Goal: Task Accomplishment & Management: Use online tool/utility

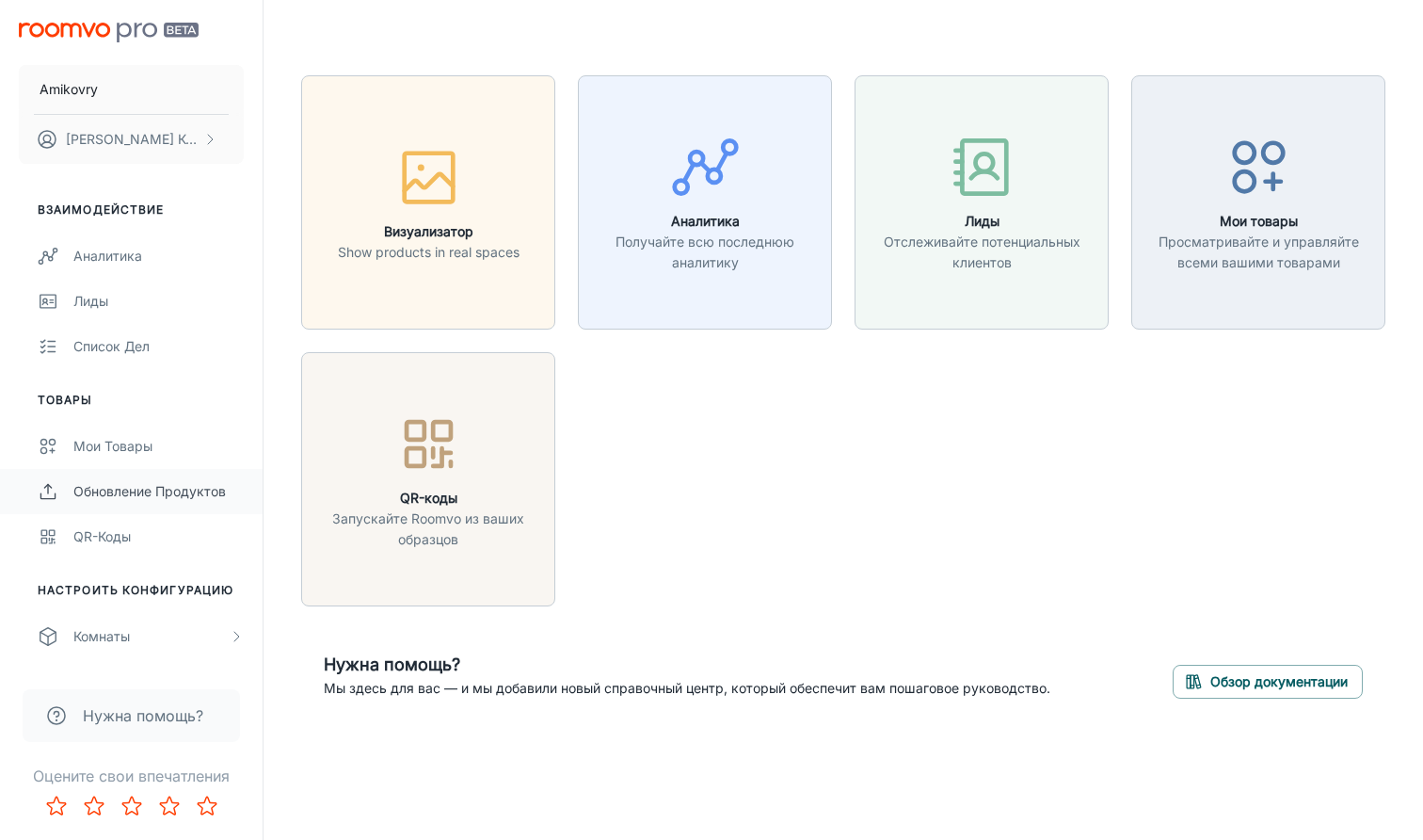
click at [154, 504] on link "Обновление продуктов" at bounding box center [131, 491] width 262 height 46
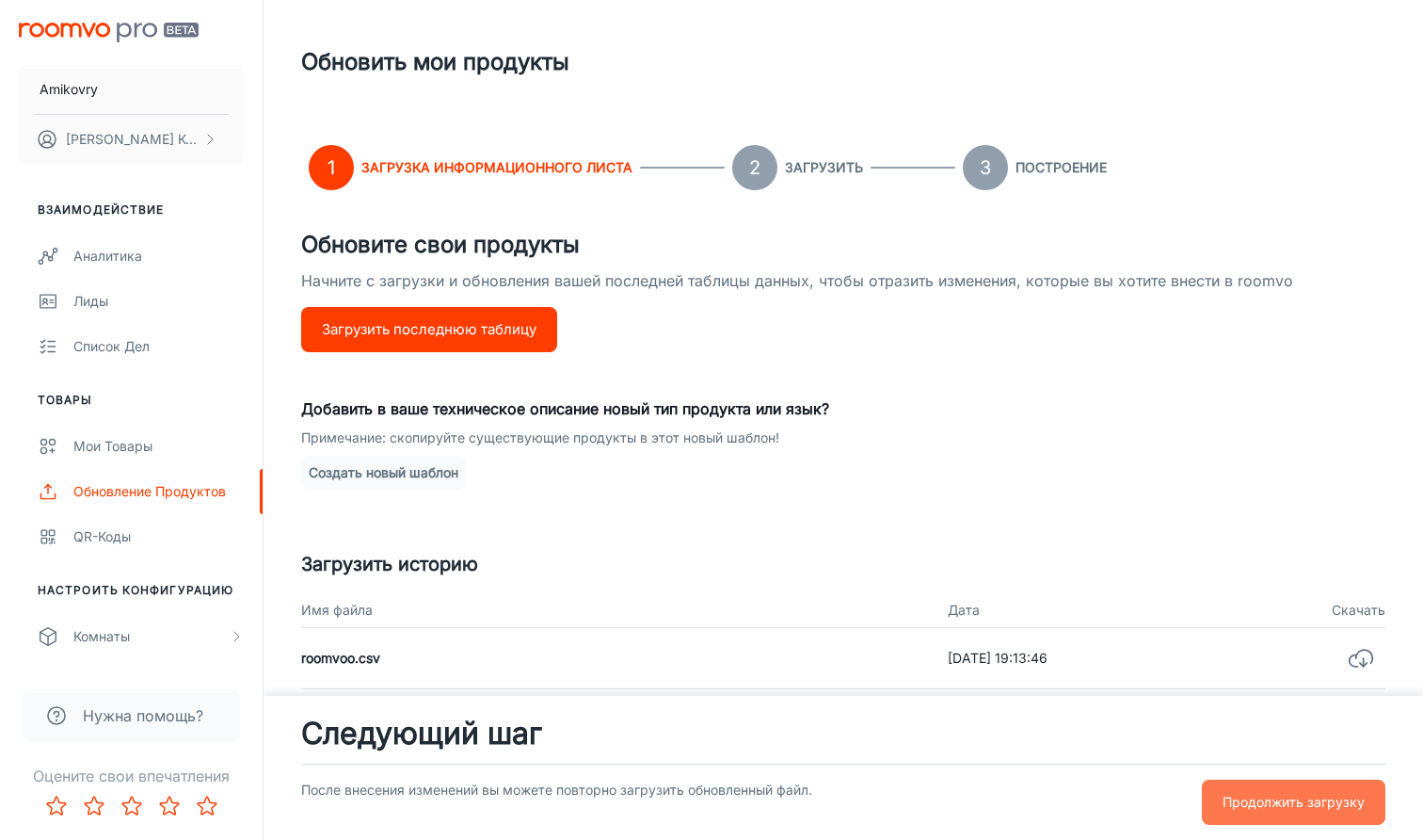
click at [1320, 815] on button "Продолжить загрузку" at bounding box center [1294, 802] width 184 height 46
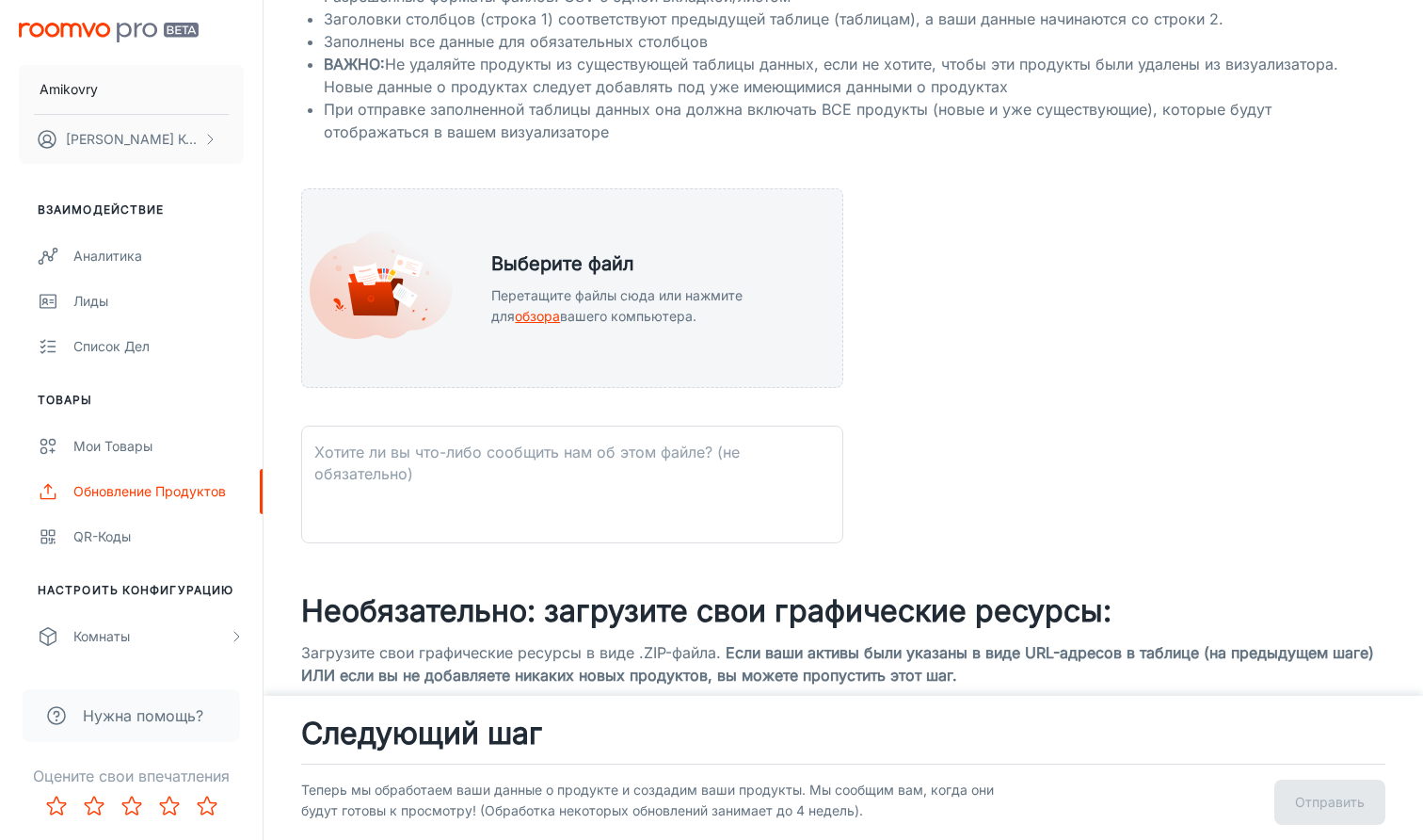
scroll to position [327, 0]
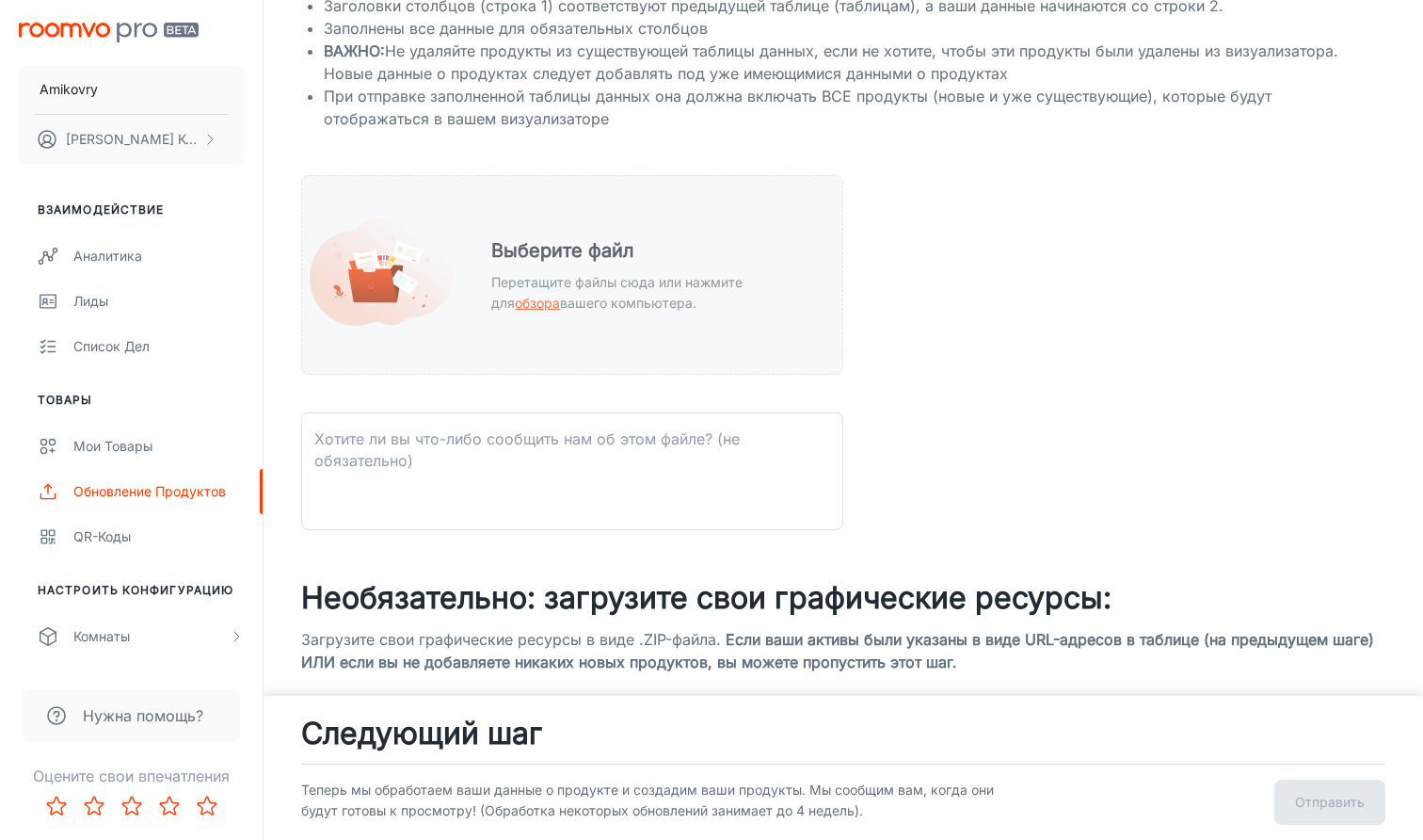
click at [515, 299] on span "обзора" at bounding box center [537, 302] width 46 height 16
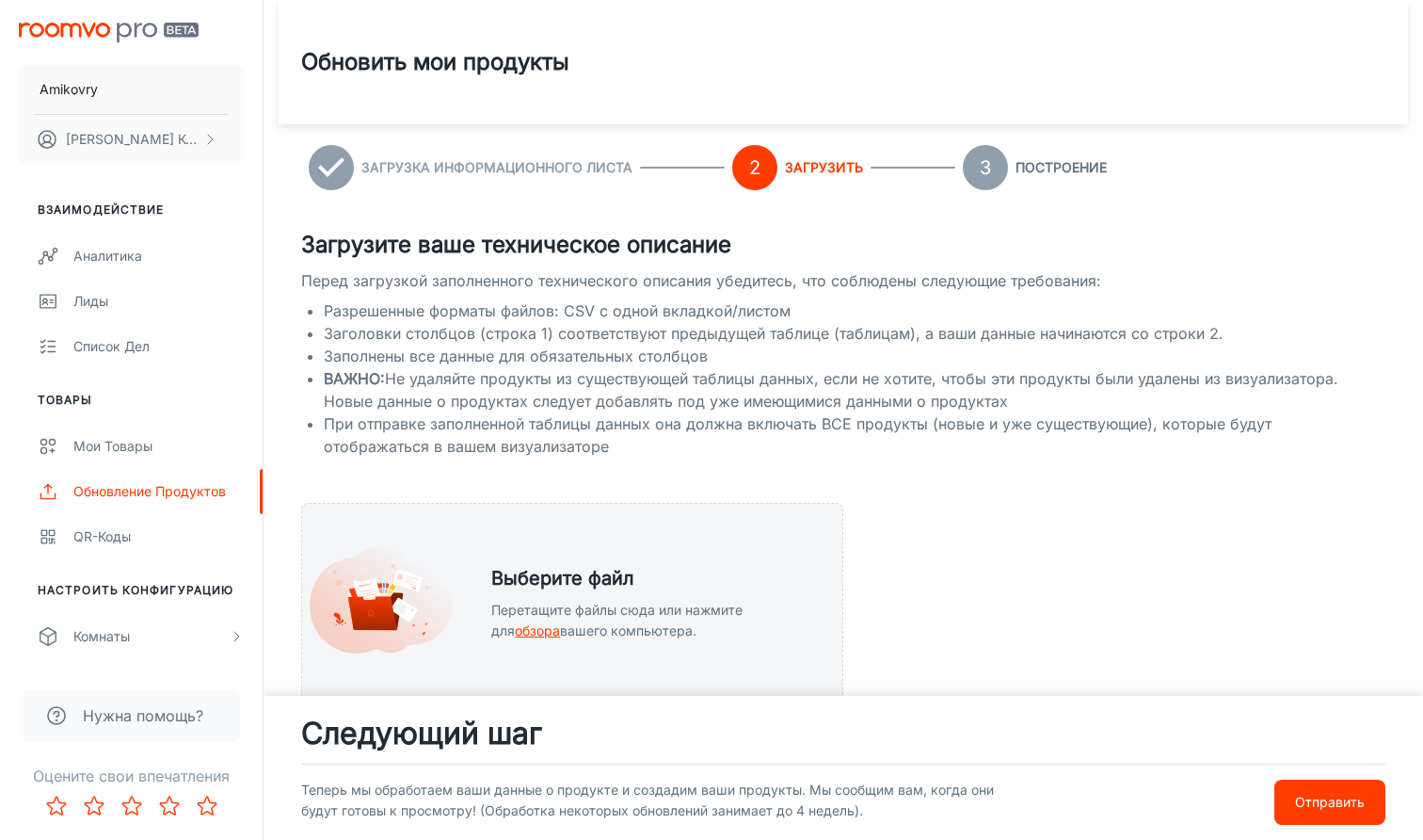
scroll to position [0, 0]
click at [1305, 799] on p "Отправить" at bounding box center [1331, 801] width 70 height 20
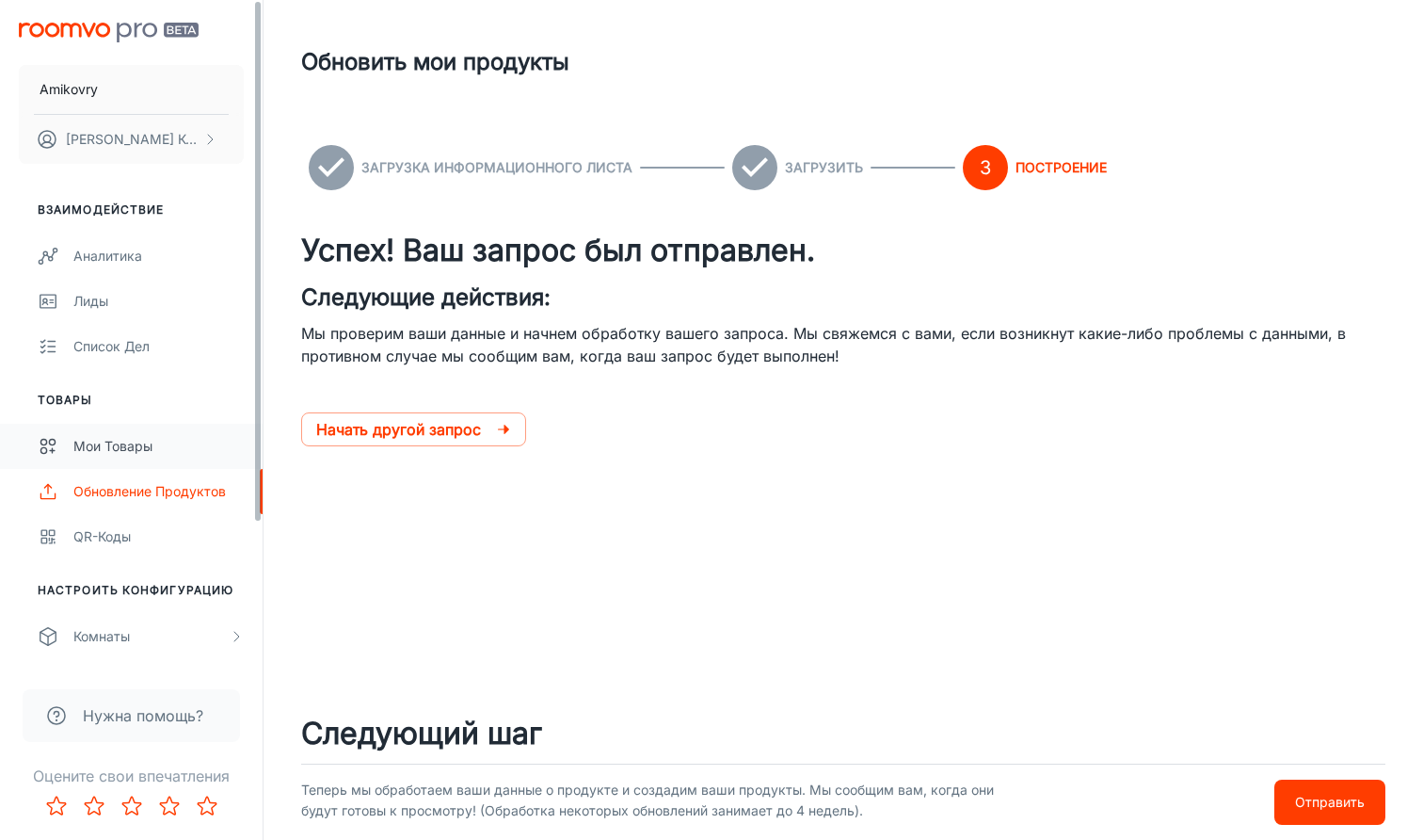
click at [131, 452] on div "Мои товары" at bounding box center [158, 446] width 170 height 20
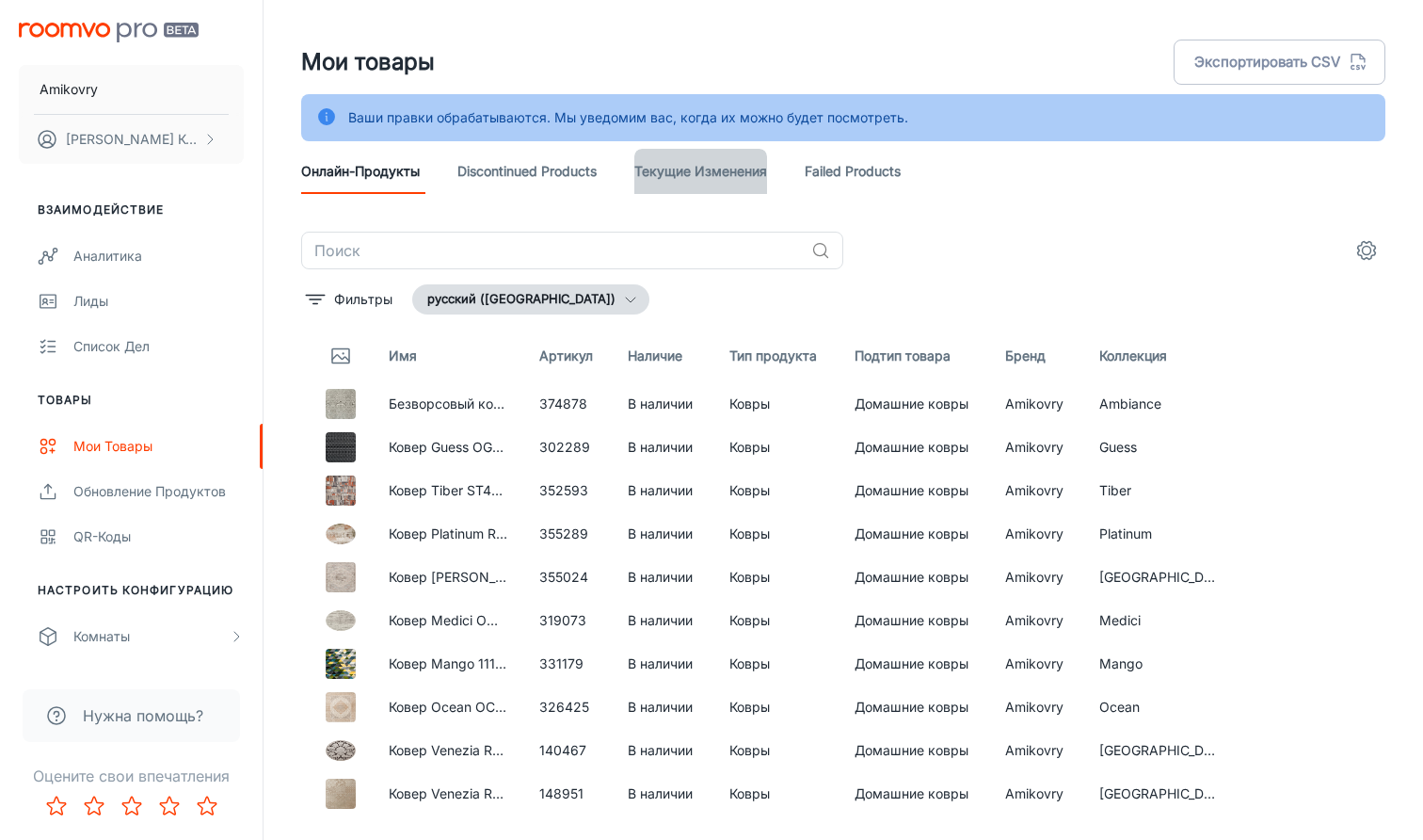
click at [752, 169] on link "Текущие изменения" at bounding box center [700, 171] width 133 height 46
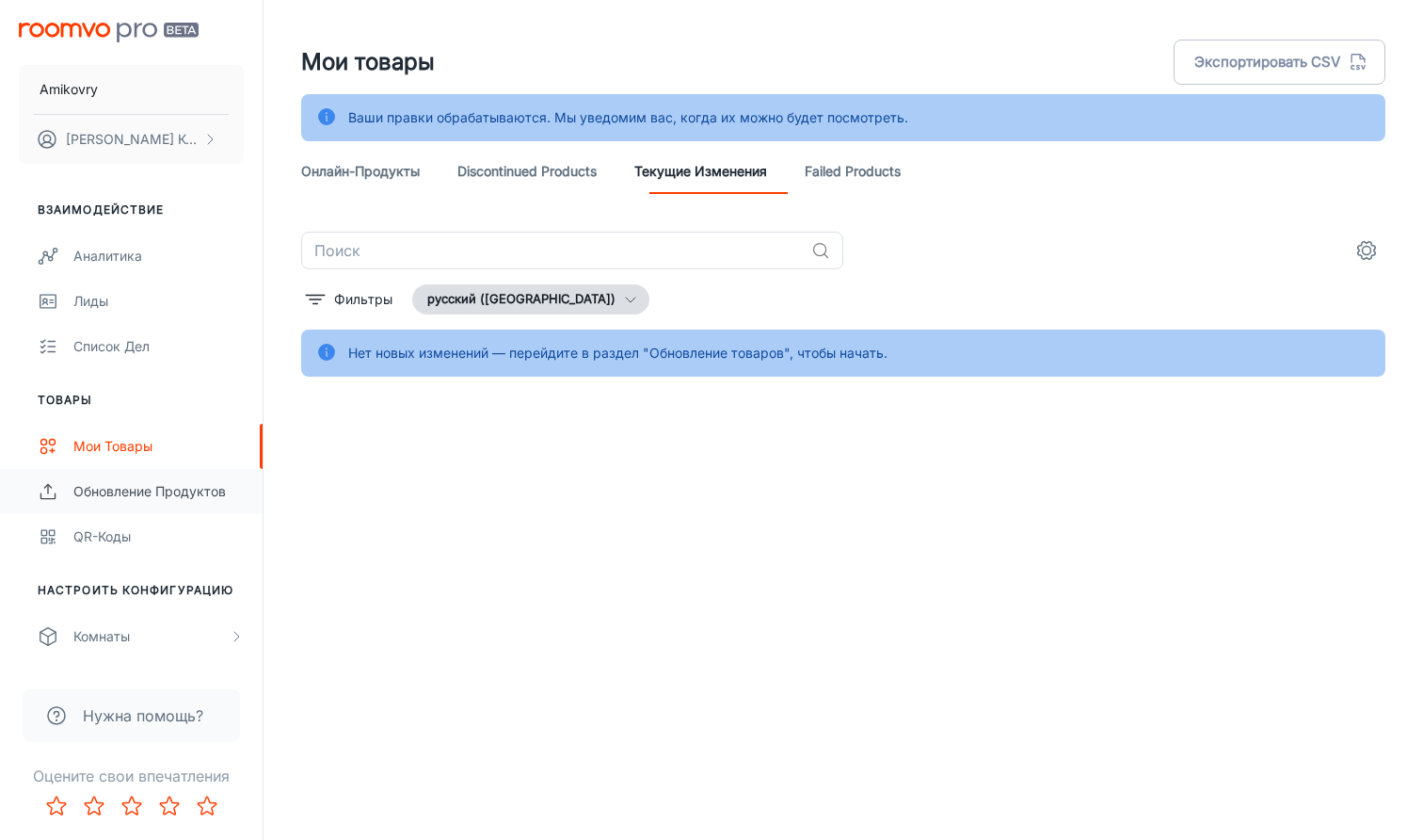
click at [122, 492] on div "Обновление продуктов" at bounding box center [158, 490] width 170 height 20
